Goal: Transaction & Acquisition: Book appointment/travel/reservation

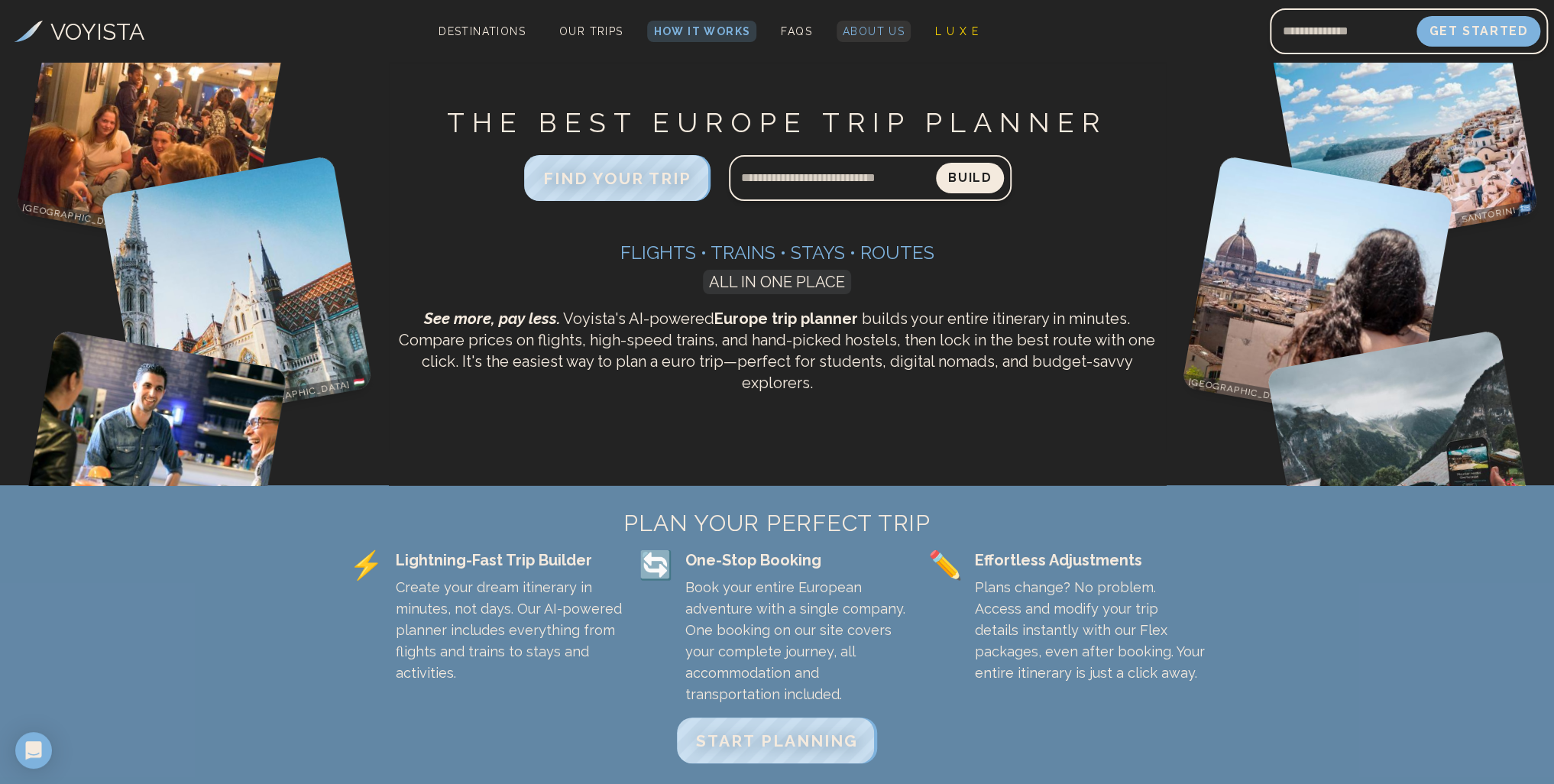
click at [858, 26] on span "About Us" at bounding box center [873, 31] width 62 height 12
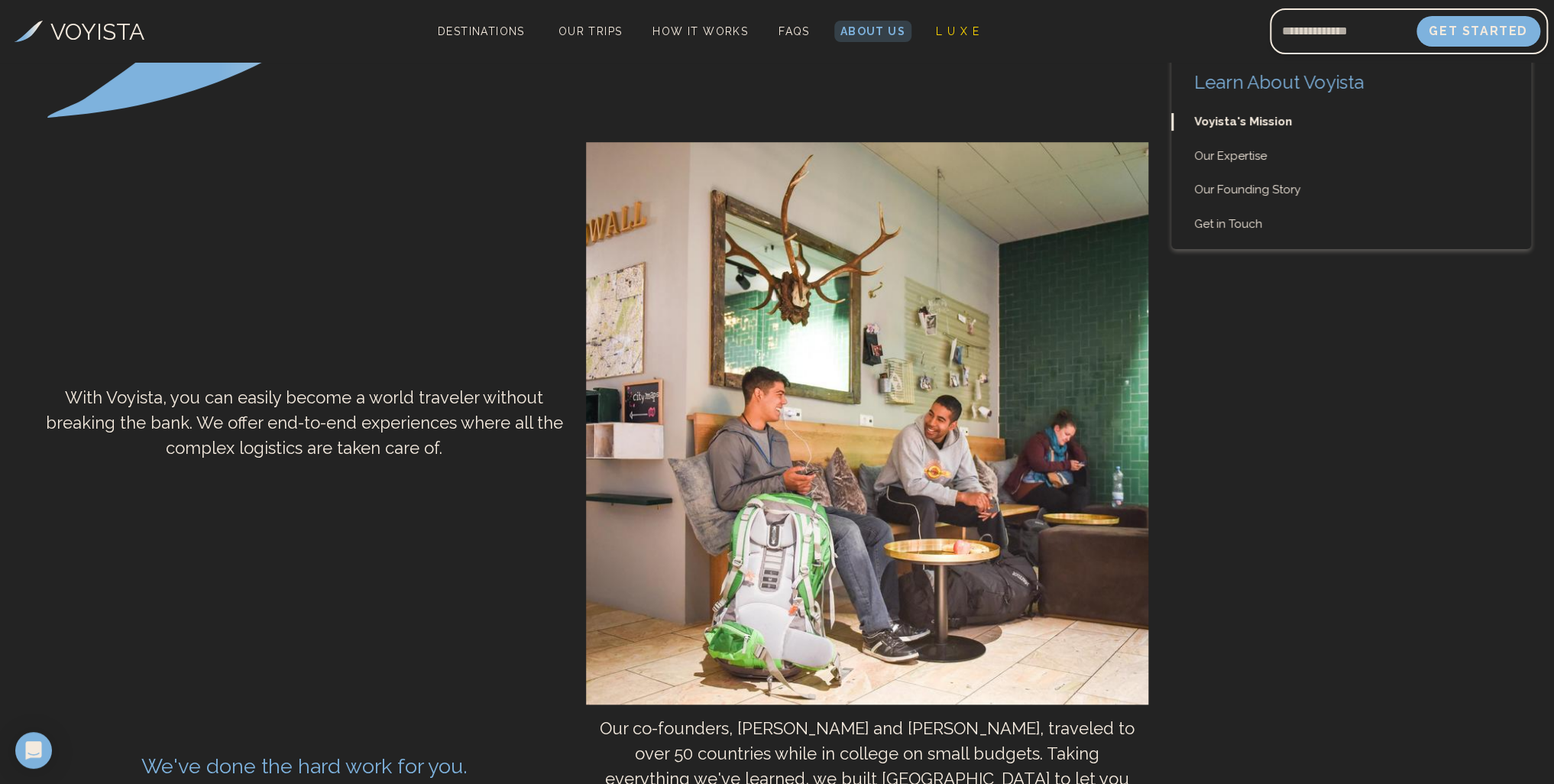
scroll to position [430, 0]
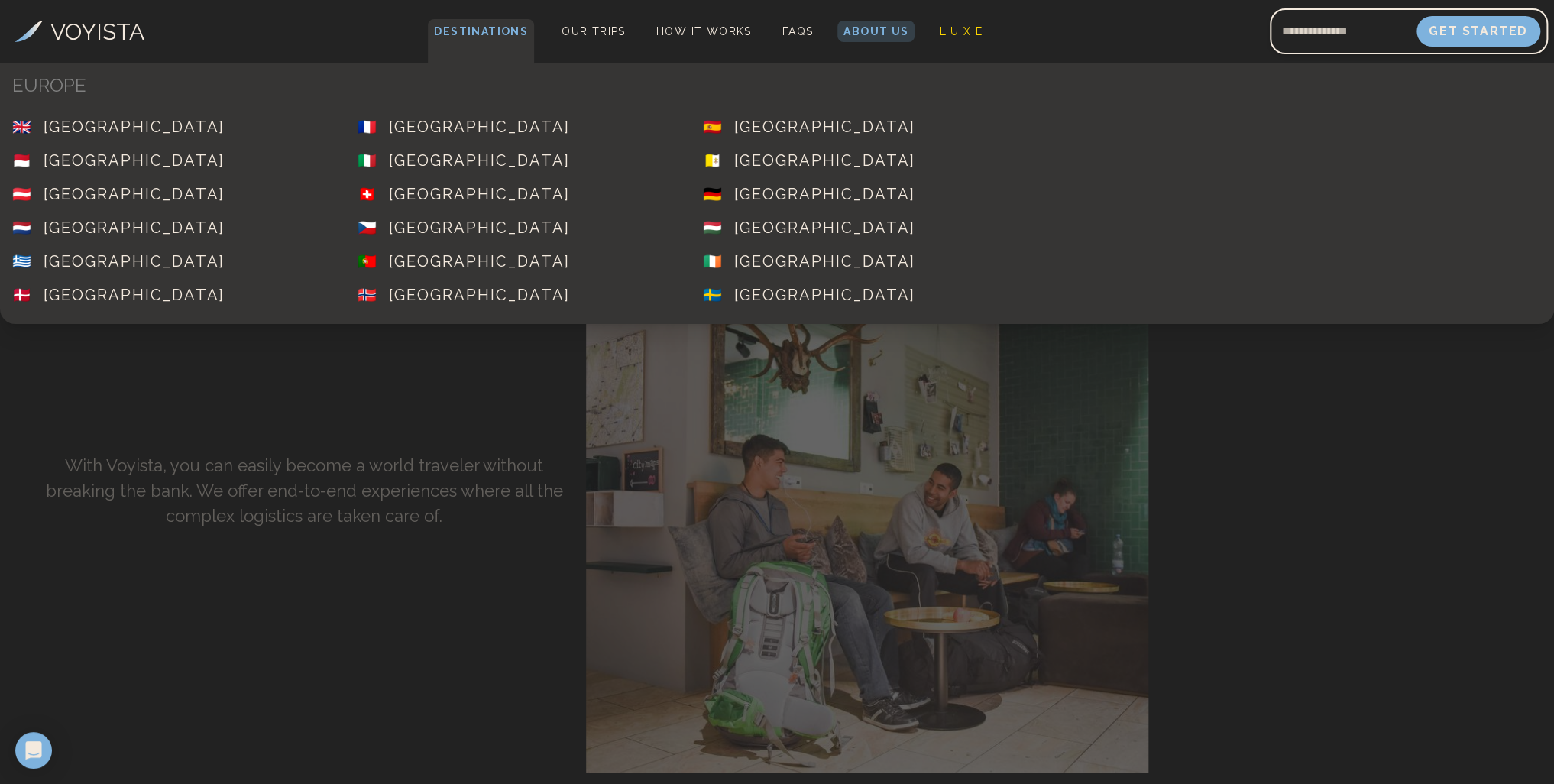
click at [476, 26] on span "Destinations" at bounding box center [481, 41] width 106 height 45
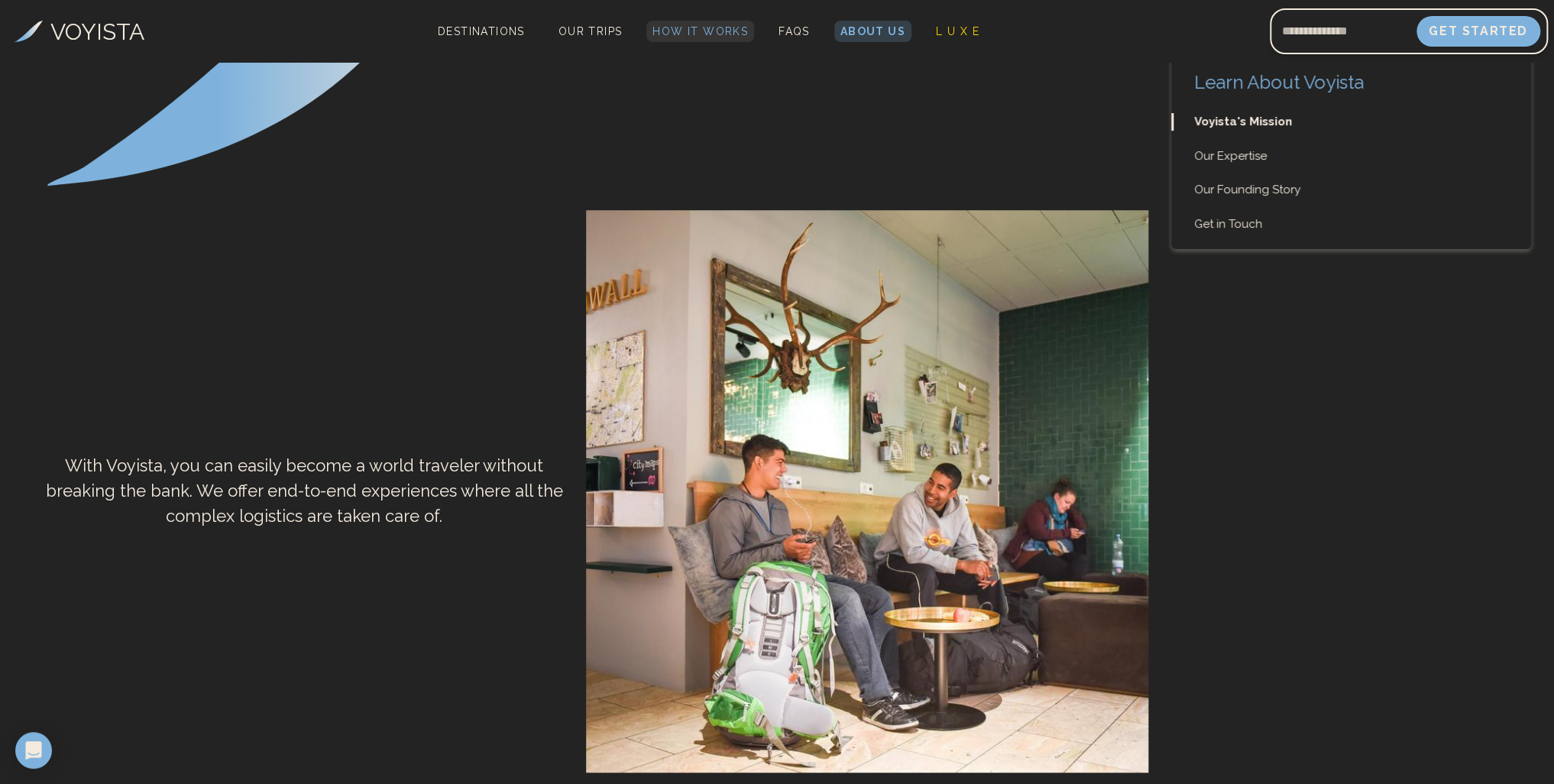
click at [700, 32] on span "How It Works" at bounding box center [700, 31] width 95 height 12
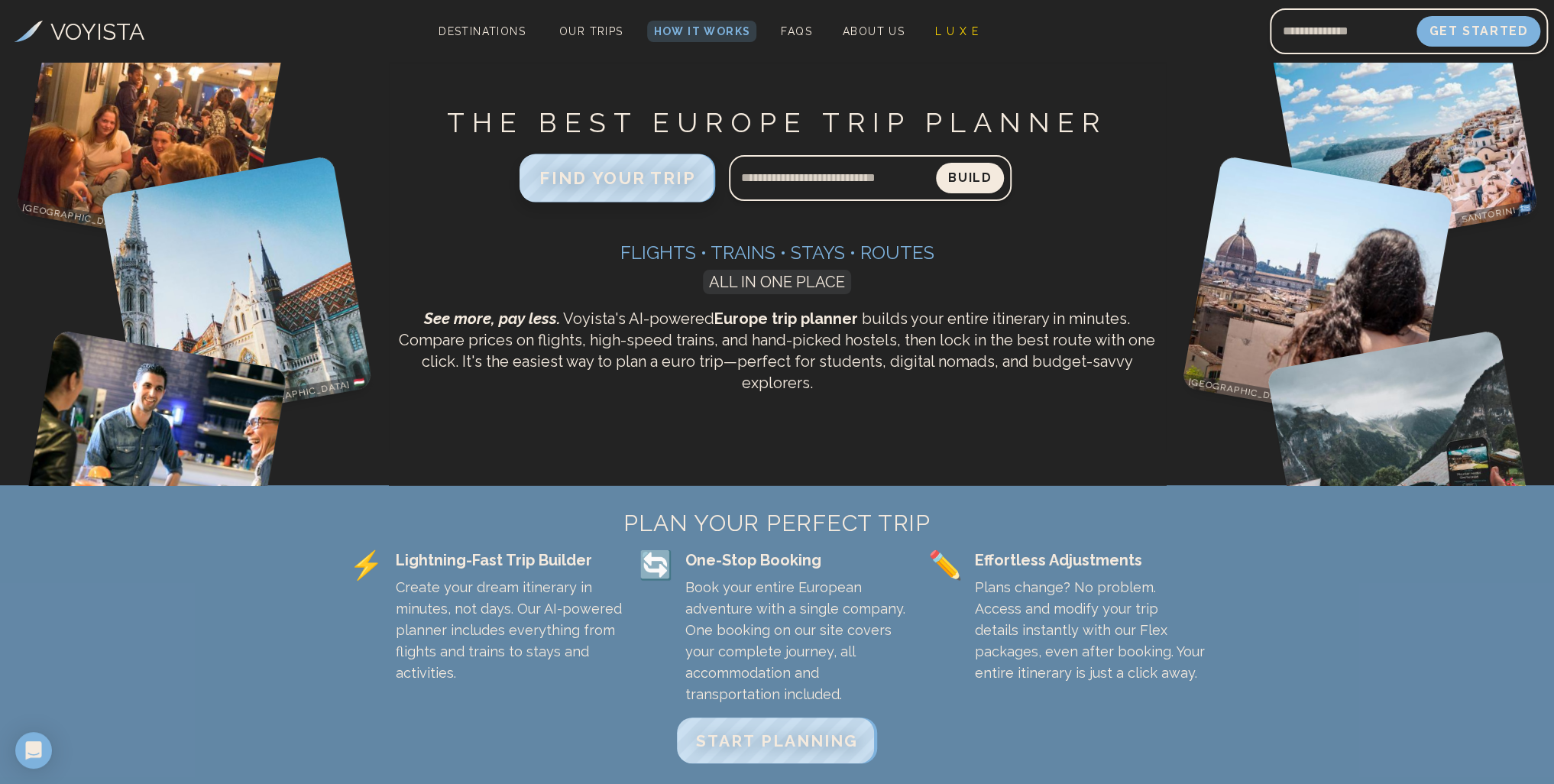
click at [596, 177] on span "FIND YOUR TRIP" at bounding box center [617, 178] width 155 height 20
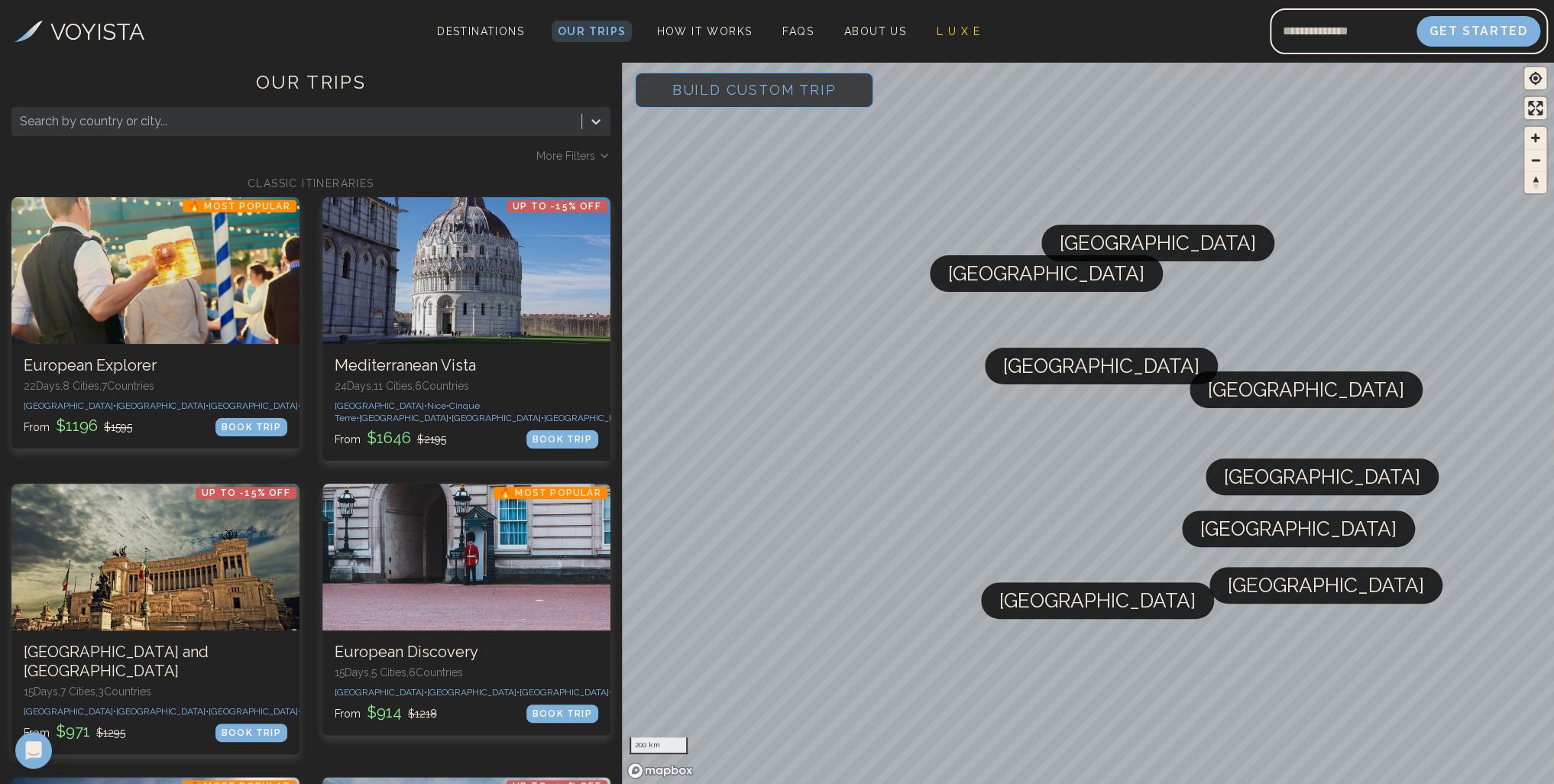
click at [983, 278] on span "[GEOGRAPHIC_DATA]" at bounding box center [1045, 274] width 196 height 36
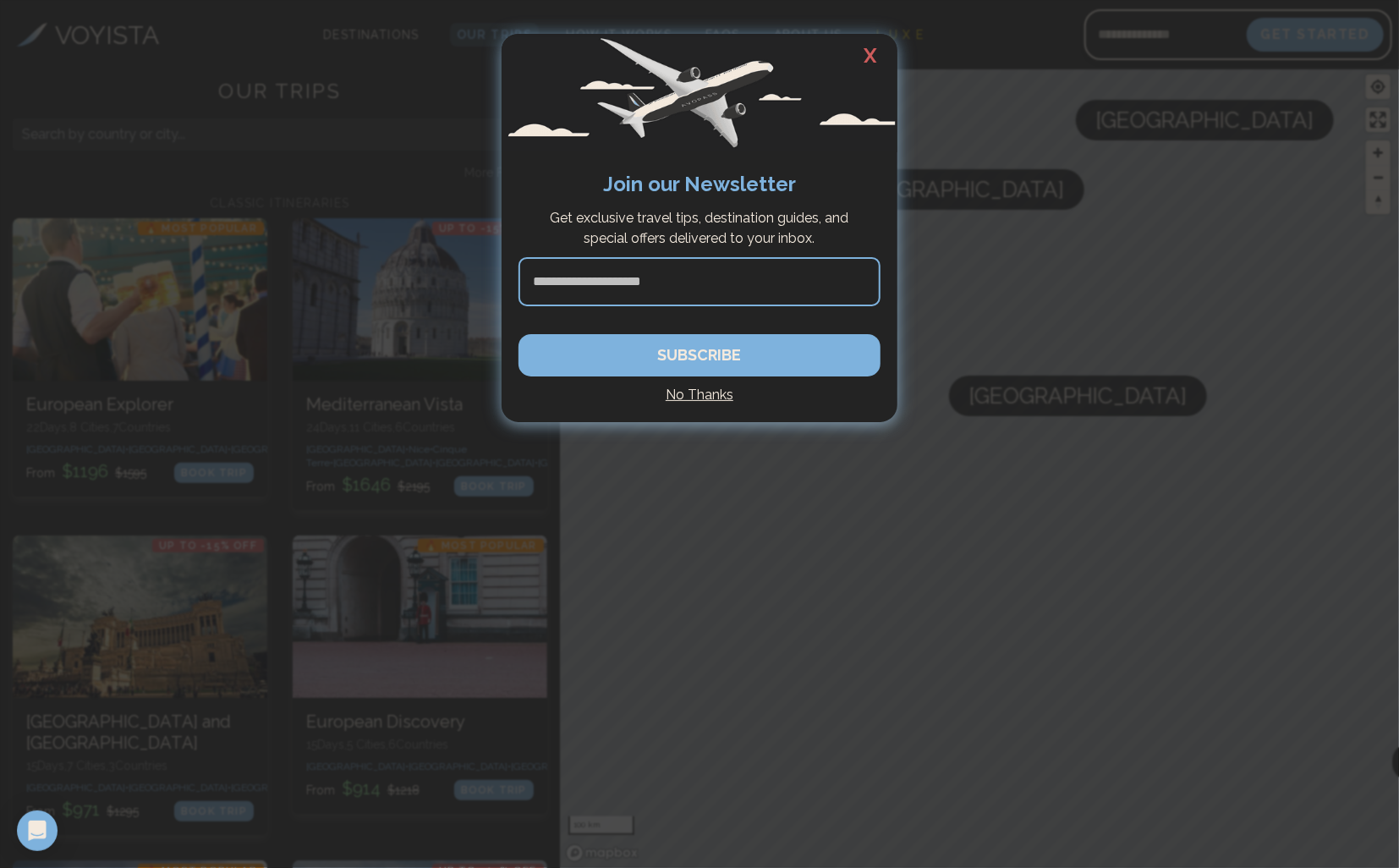
click at [871, 51] on h2 "X" at bounding box center [870, 56] width 54 height 44
